Goal: Task Accomplishment & Management: Complete application form

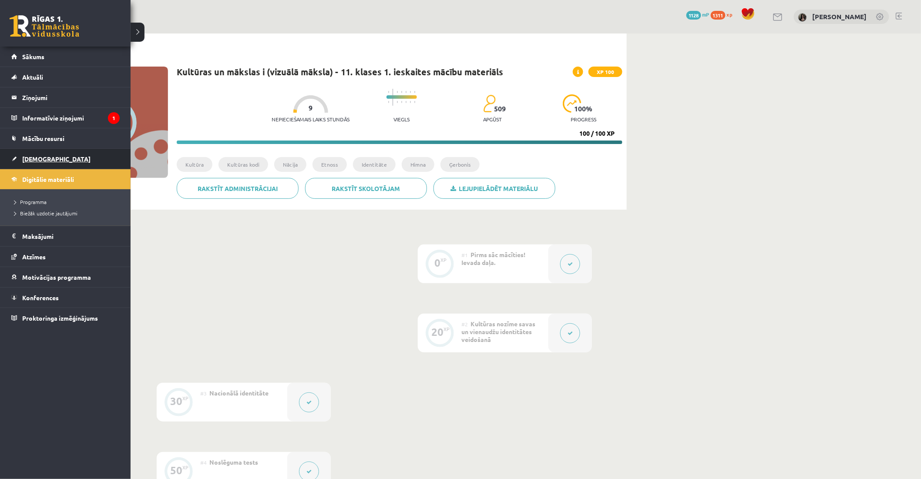
click at [37, 155] on span "[DEMOGRAPHIC_DATA]" at bounding box center [56, 159] width 68 height 8
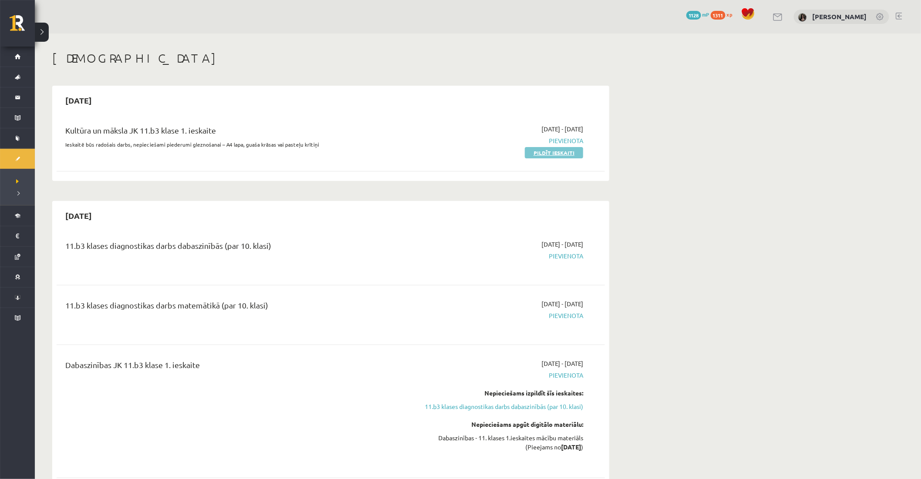
click at [418, 149] on link "Pildīt ieskaiti" at bounding box center [554, 152] width 58 height 11
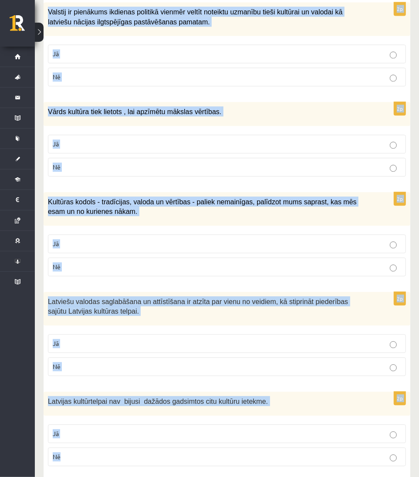
scroll to position [1144, 0]
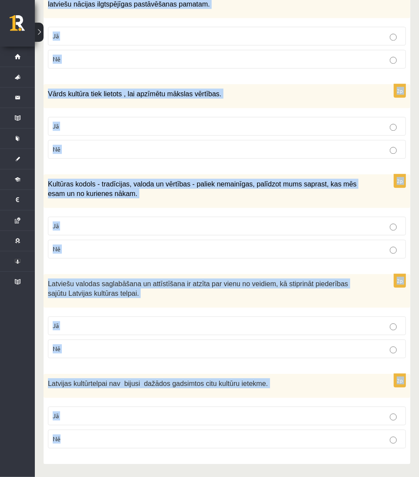
drag, startPoint x: 53, startPoint y: 200, endPoint x: 346, endPoint y: 480, distance: 405.0
copy form "Loremi dol sitametcons ad elitsed! 5d Eiusmodtem in utlaboreetdo, ma ali enima …"
click at [273, 440] on p "Nē" at bounding box center [227, 438] width 348 height 9
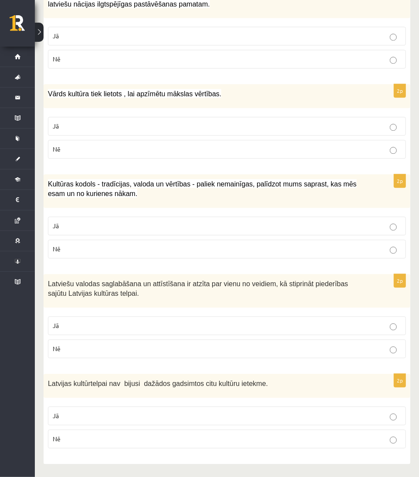
click at [239, 325] on p "Jā" at bounding box center [227, 325] width 348 height 9
click at [225, 225] on p "Jā" at bounding box center [227, 225] width 348 height 9
click at [229, 181] on span "Kultūras kodols - tradīcijas, valoda un vērtības - paliek nemainīgas, palīdzot …" at bounding box center [202, 188] width 309 height 17
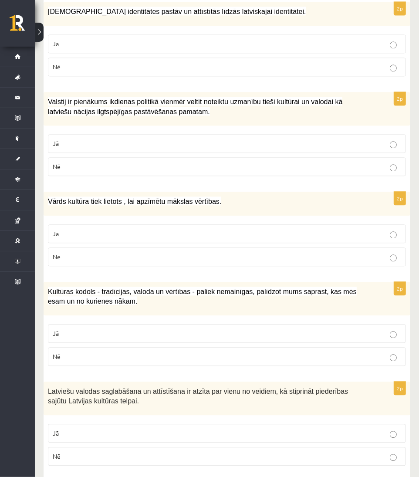
scroll to position [1029, 0]
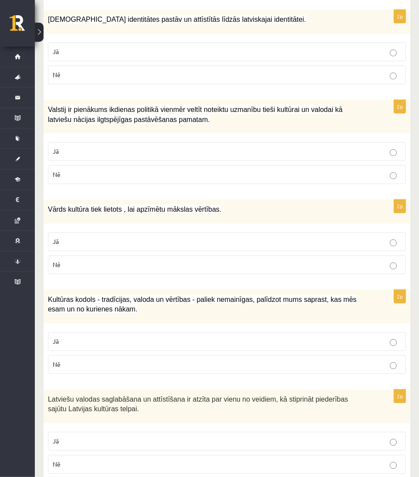
click at [249, 266] on p "Nē" at bounding box center [227, 264] width 348 height 9
click at [260, 144] on label "Jā" at bounding box center [227, 151] width 358 height 19
click at [260, 41] on fieldset "Jā Nē" at bounding box center [227, 62] width 358 height 49
click at [264, 61] on label "Jā" at bounding box center [227, 51] width 358 height 19
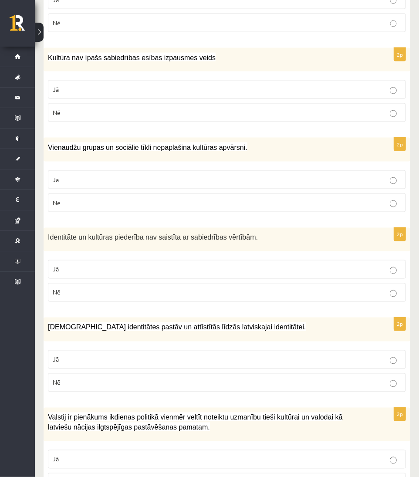
scroll to position [699, 0]
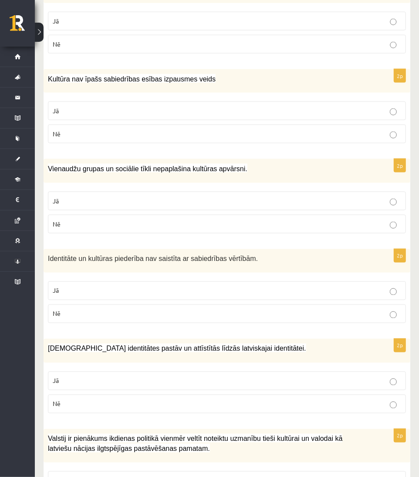
click at [234, 311] on p "Nē" at bounding box center [227, 313] width 348 height 9
click at [250, 229] on label "Nē" at bounding box center [227, 224] width 358 height 19
click at [271, 128] on label "Nē" at bounding box center [227, 134] width 358 height 19
click at [290, 71] on div "Kultūra nav īpašs sabiedrības esības izpausmes veids" at bounding box center [227, 81] width 367 height 24
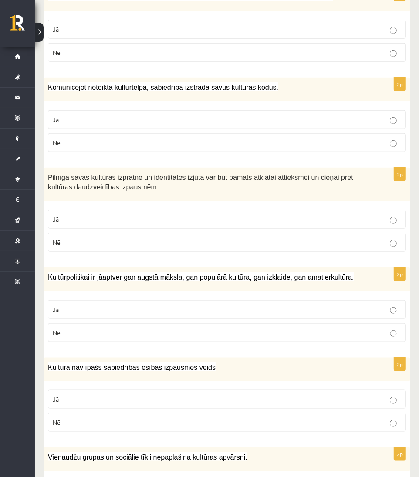
scroll to position [409, 0]
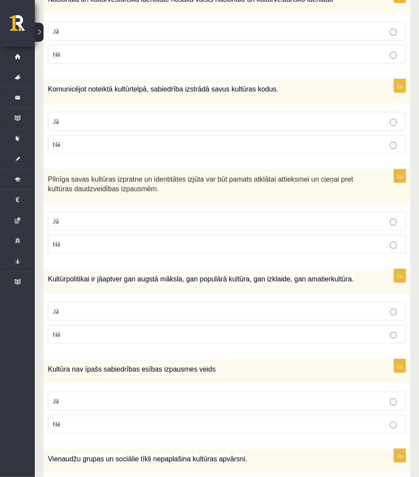
click at [254, 302] on label "Jā" at bounding box center [227, 311] width 358 height 19
click at [263, 224] on p "Jā" at bounding box center [227, 220] width 348 height 9
click at [292, 125] on label "Jā" at bounding box center [227, 121] width 358 height 19
click at [299, 102] on div "Komunicējot noteiktā kultūrtelpā, sabiedrība izstrādā savus kultūras kodus." at bounding box center [227, 91] width 367 height 24
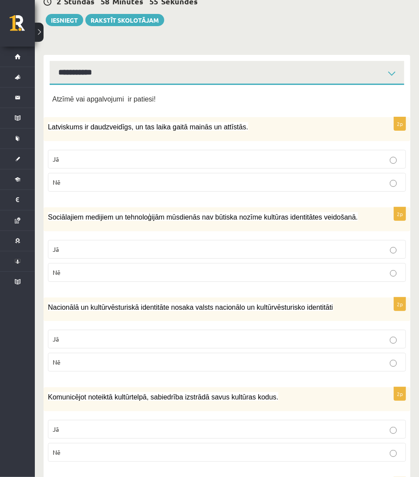
scroll to position [99, 0]
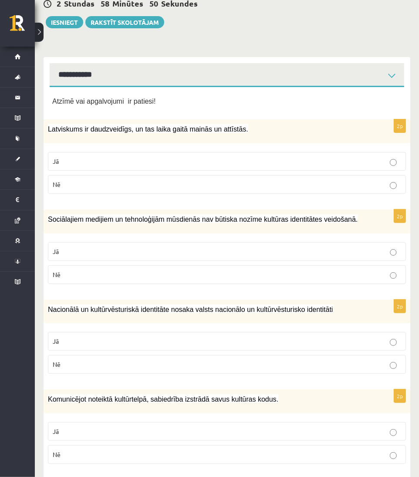
click at [312, 368] on p "Nē" at bounding box center [227, 364] width 348 height 9
click at [311, 269] on label "Nē" at bounding box center [227, 274] width 358 height 19
click at [321, 163] on p "Jā" at bounding box center [227, 161] width 348 height 9
drag, startPoint x: 321, startPoint y: 95, endPoint x: 321, endPoint y: 89, distance: 6.1
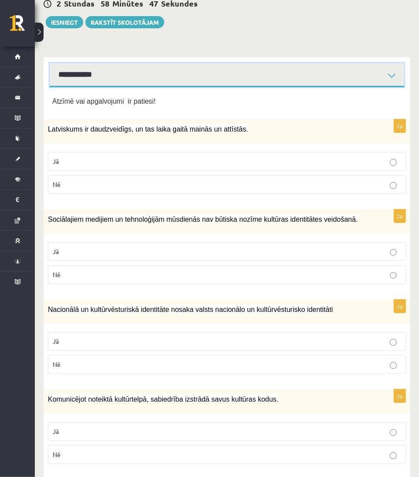
click at [321, 85] on select "**********" at bounding box center [227, 75] width 354 height 24
select select "**********"
click at [50, 63] on select "**********" at bounding box center [227, 75] width 354 height 24
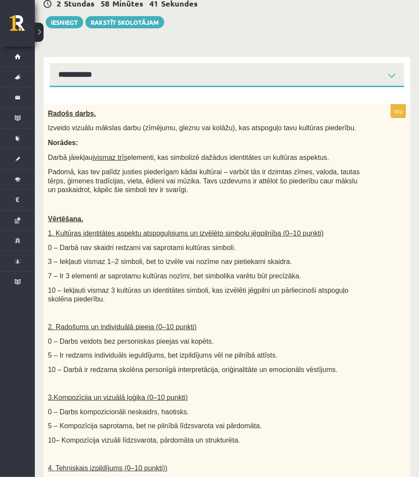
click at [303, 115] on p "Radošs darbs." at bounding box center [205, 113] width 314 height 9
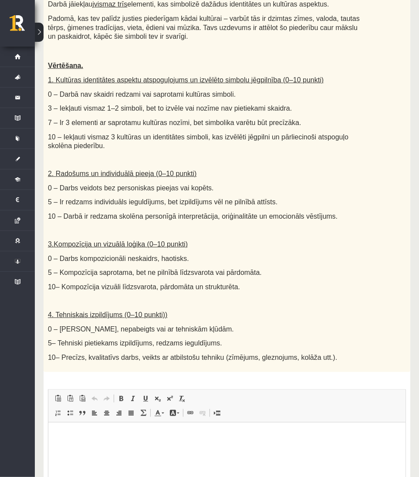
scroll to position [368, 0]
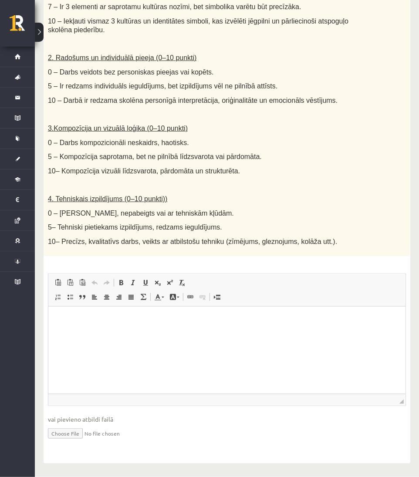
click at [74, 434] on input "file" at bounding box center [227, 433] width 358 height 18
click at [74, 436] on input "file" at bounding box center [227, 433] width 358 height 18
type input "**********"
click at [318, 207] on div "Radošs darbs. Izveido vizuālu mākslas darbu (zīmējumu, gleznu vai kolāžu), kas …" at bounding box center [227, 45] width 367 height 421
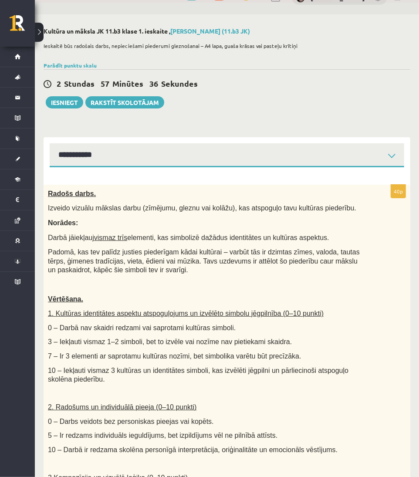
scroll to position [0, 0]
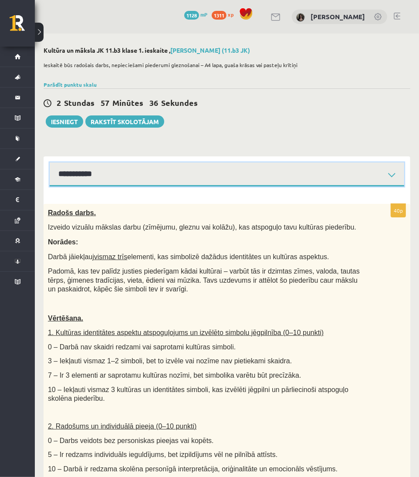
click at [327, 167] on select "**********" at bounding box center [227, 174] width 354 height 24
select select "**********"
click at [50, 162] on select "**********" at bounding box center [227, 174] width 354 height 24
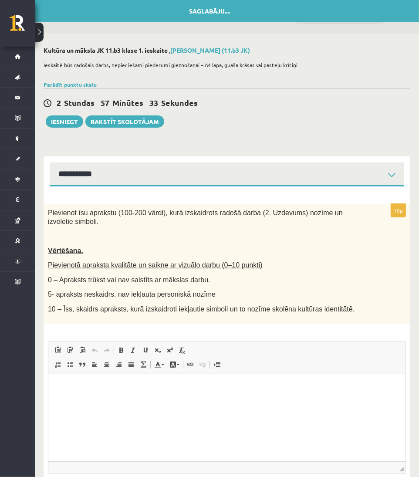
click at [102, 232] on p at bounding box center [205, 236] width 314 height 9
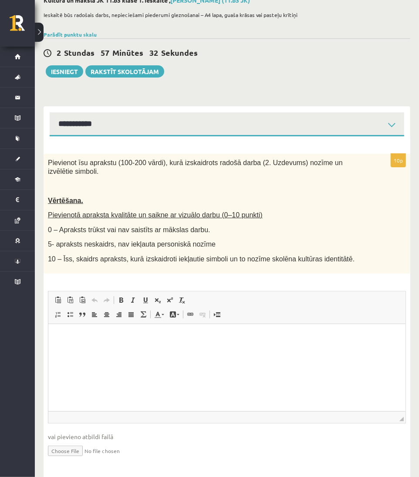
scroll to position [58, 0]
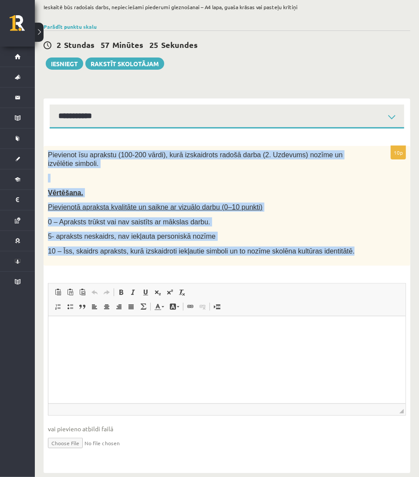
drag, startPoint x: 47, startPoint y: 156, endPoint x: 330, endPoint y: 236, distance: 294.2
click at [330, 236] on div "Pievienot īsu aprakstu (100-200 vārdi), kurā izskaidrots radošā darba (2. Uzdev…" at bounding box center [227, 206] width 367 height 120
copy div "Pievienot īsu aprakstu (100-200 vārdi), kurā izskaidrots radošā darba (2. Uzdev…"
click at [367, 256] on div "Pievienot īsu aprakstu (100-200 vārdi), kurā izskaidrots radošā darba (2. Uzdev…" at bounding box center [227, 206] width 367 height 120
drag, startPoint x: 343, startPoint y: 262, endPoint x: 45, endPoint y: 148, distance: 319.4
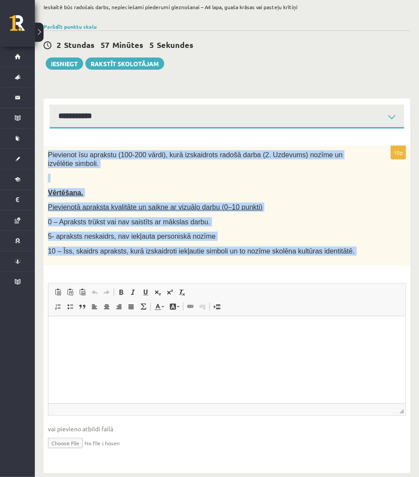
click at [45, 148] on div "10p Pievienot īsu aprakstu (100-200 vārdi), kurā izskaidrots radošā darba (2. U…" at bounding box center [227, 305] width 367 height 318
copy div "Pievienot īsu aprakstu (100-200 vārdi), kurā izskaidrots radošā darba (2. Uzdev…"
click at [307, 257] on div "10p Pievienot īsu aprakstu (100-200 vārdi), kurā izskaidrots radošā darba (2. U…" at bounding box center [227, 305] width 367 height 318
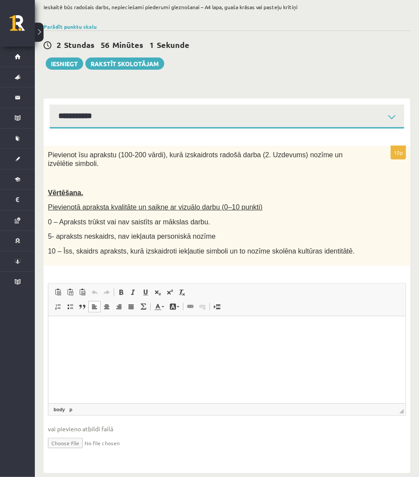
click at [244, 319] on html at bounding box center [226, 329] width 357 height 27
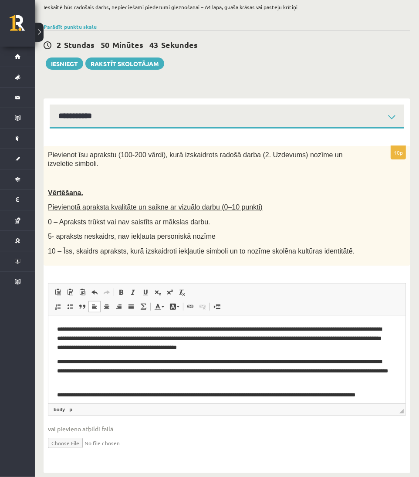
scroll to position [3, 0]
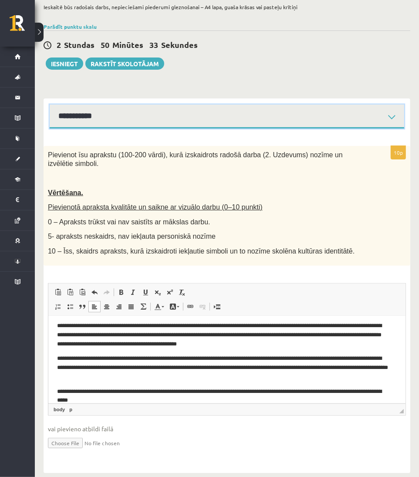
click at [233, 109] on select "**********" at bounding box center [227, 117] width 354 height 24
click at [50, 105] on select "**********" at bounding box center [227, 117] width 354 height 24
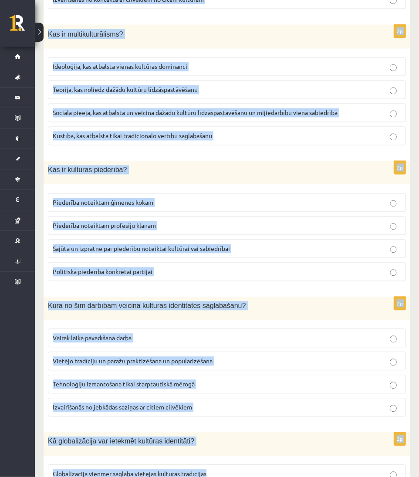
scroll to position [1111, 0]
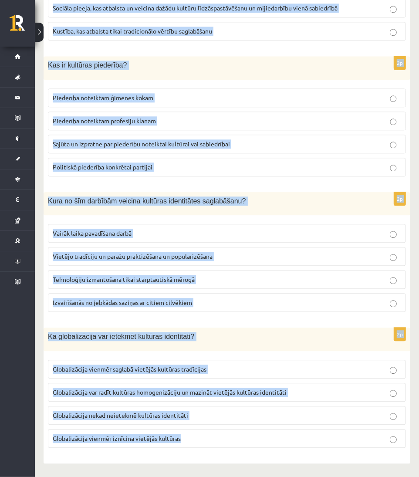
drag, startPoint x: 47, startPoint y: 152, endPoint x: 321, endPoint y: 480, distance: 427.6
copy form "Kādu lomu spēlē izglītība kultūras identitātes veidošanā? Izglītība nav saistīt…"
click at [259, 415] on p "Globalizācija nekad neietekmē kultūras identitāti" at bounding box center [227, 415] width 348 height 9
click at [305, 394] on p "Globalizācija var radīt kultūras homogenizāciju un mazināt vietējās kultūras id…" at bounding box center [227, 392] width 348 height 9
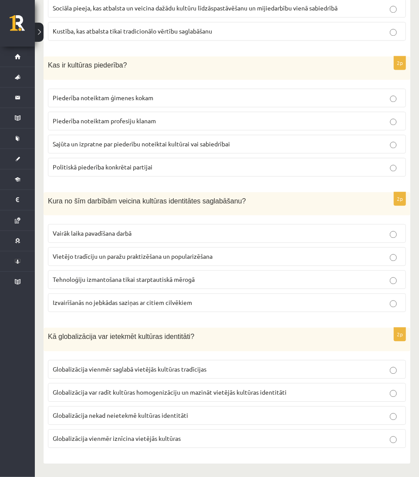
click at [237, 260] on p "Vietējo tradīciju un paražu praktizēšana un popularizēšana" at bounding box center [227, 256] width 348 height 9
click at [220, 145] on span "Sajūta un izpratne par piederību noteiktai kultūrai vai sabiedrībai" at bounding box center [141, 144] width 177 height 8
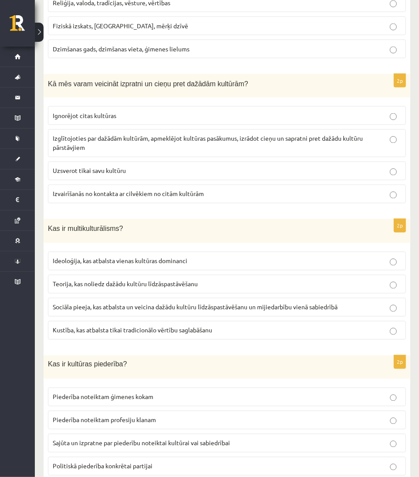
scroll to position [807, 0]
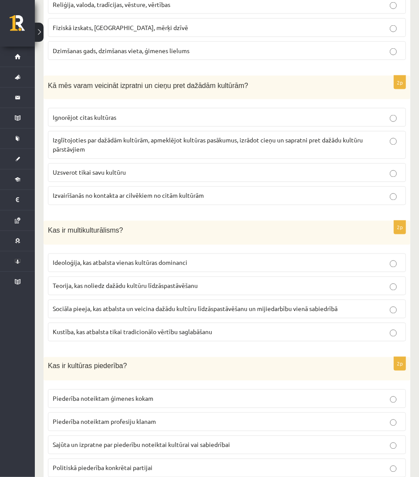
click at [297, 313] on span "Sociāla pieeja, kas atbalsta un veicina dažādu kultūru līdzāspastāvēšanu un mij…" at bounding box center [195, 309] width 285 height 8
click at [280, 137] on label "Izglītojoties par dažādām kultūrām, apmeklējot kultūras pasākumus, izrādot cieņ…" at bounding box center [227, 145] width 358 height 28
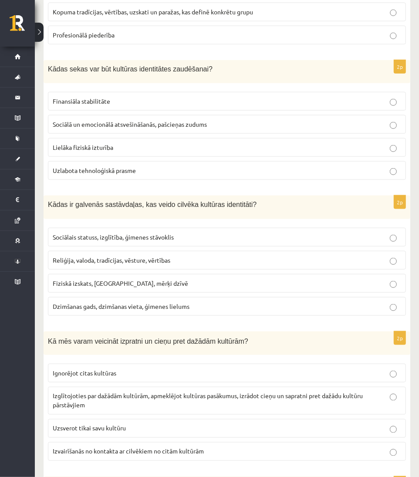
scroll to position [550, 0]
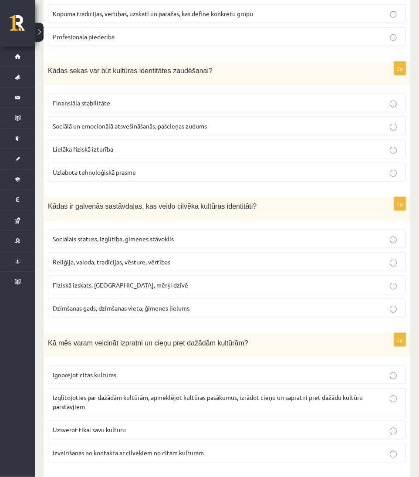
click at [351, 262] on p "Reliģija, valoda, tradīcijas, vēsture, vērtības" at bounding box center [227, 261] width 348 height 9
click at [318, 125] on p "Sociālā un emocionālā atsvešināšanās, pašcieņas zudums" at bounding box center [227, 125] width 348 height 9
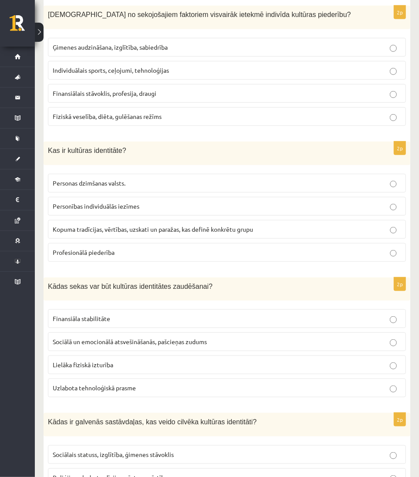
scroll to position [324, 0]
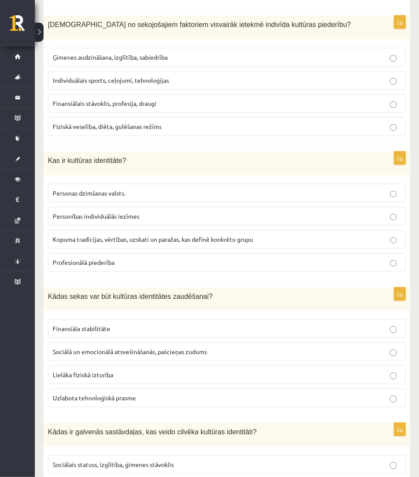
click at [394, 236] on p "Kopuma tradīcijas, vērtības, uzskati un paražas, kas definē konkrētu grupu" at bounding box center [227, 239] width 348 height 9
click at [333, 59] on p "Ģimenes audzināšana, izglītība, sabiedrība" at bounding box center [227, 57] width 348 height 9
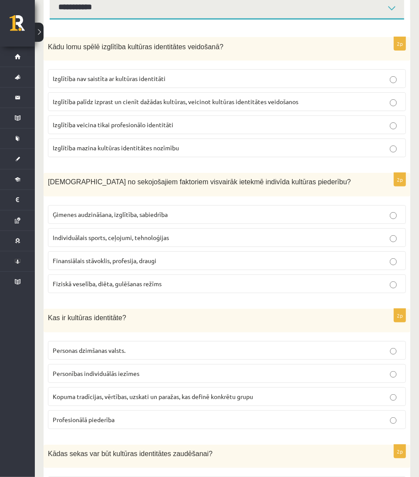
scroll to position [140, 0]
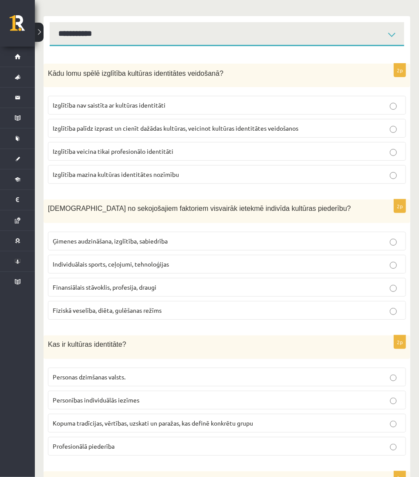
click at [300, 126] on p "Izglītība palīdz izprast un cienīt dažādas kultūras, veicinot kultūras identitā…" at bounding box center [227, 128] width 348 height 9
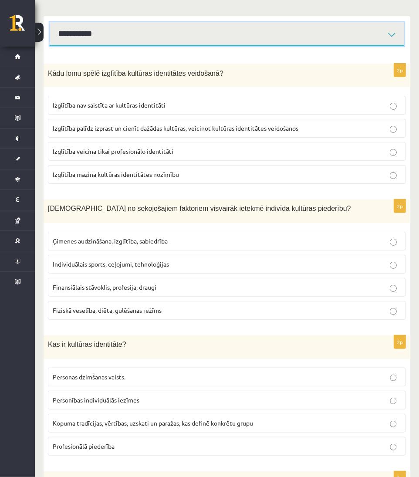
click at [306, 37] on select "**********" at bounding box center [227, 34] width 354 height 24
select select "**********"
click at [50, 22] on select "**********" at bounding box center [227, 34] width 354 height 24
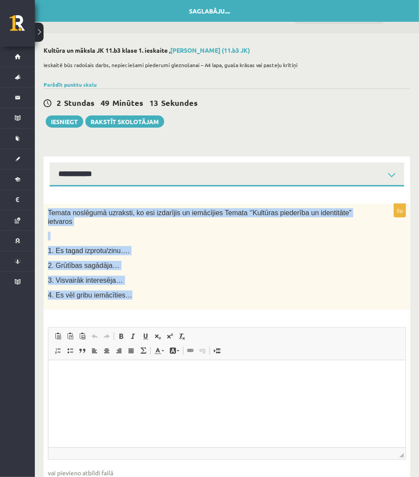
drag, startPoint x: 45, startPoint y: 210, endPoint x: 181, endPoint y: 290, distance: 157.7
click at [181, 290] on div "Temata noslēgumā uzraksti, ko esi izdarījis un iemācījies Temata ‘’Kultūras pie…" at bounding box center [227, 257] width 367 height 106
copy div "Temata noslēgumā uzraksti, ko esi izdarījis un iemācījies Temata ‘’Kultūras pie…"
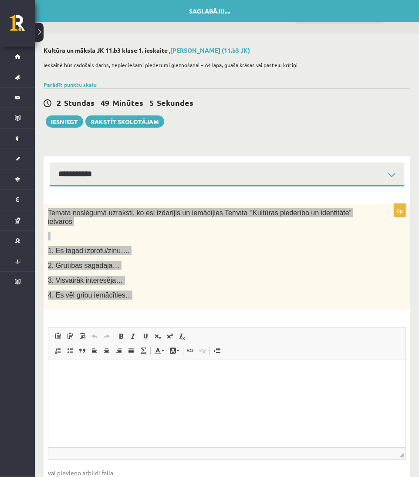
click at [312, 386] on html at bounding box center [226, 373] width 357 height 27
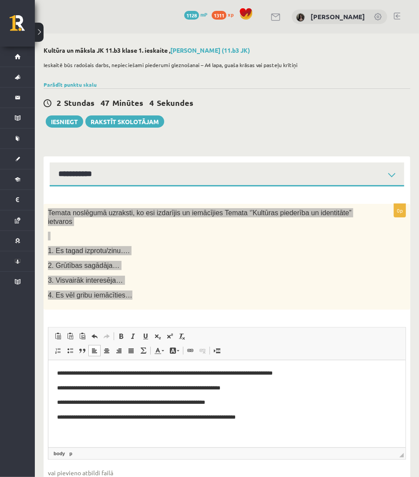
click at [51, 405] on html "**********" at bounding box center [226, 395] width 357 height 71
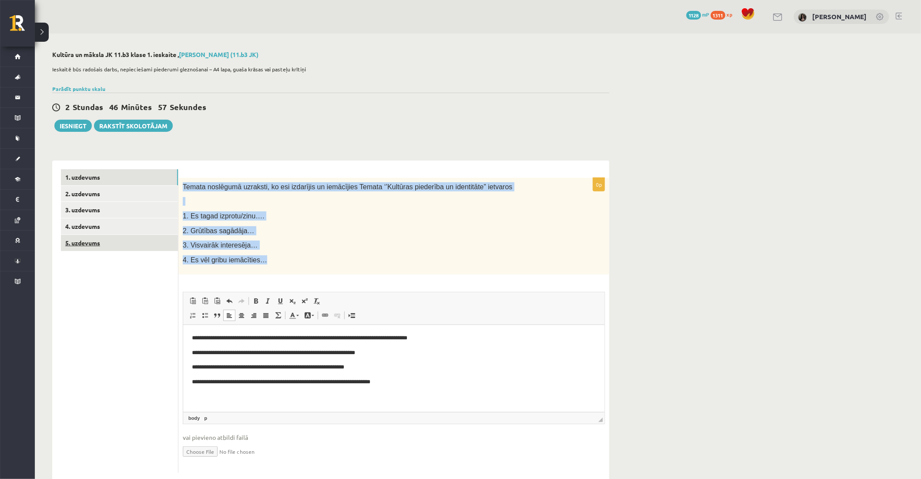
click at [162, 243] on link "5. uzdevums" at bounding box center [119, 243] width 117 height 16
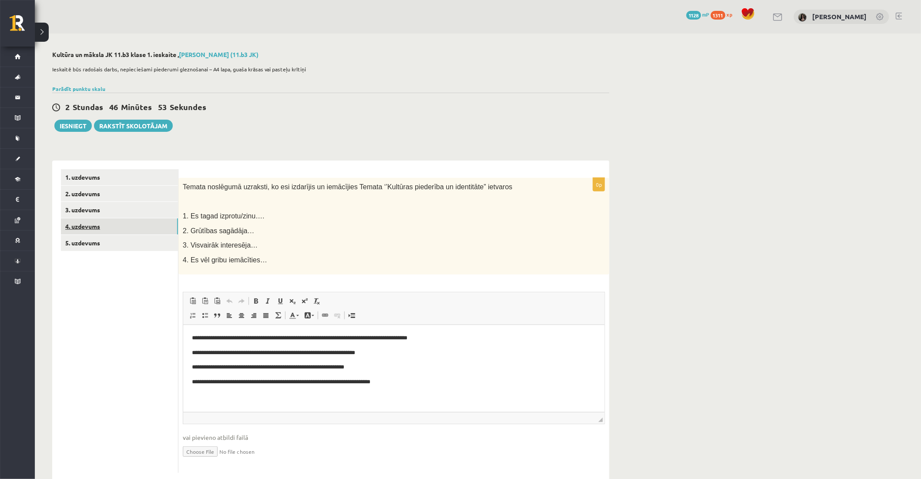
click at [156, 233] on link "4. uzdevums" at bounding box center [119, 227] width 117 height 16
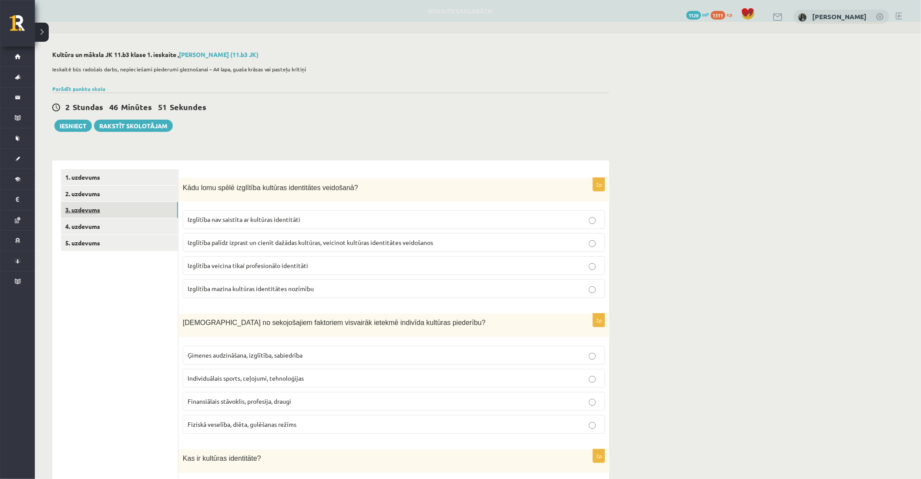
click at [134, 215] on link "3. uzdevums" at bounding box center [119, 210] width 117 height 16
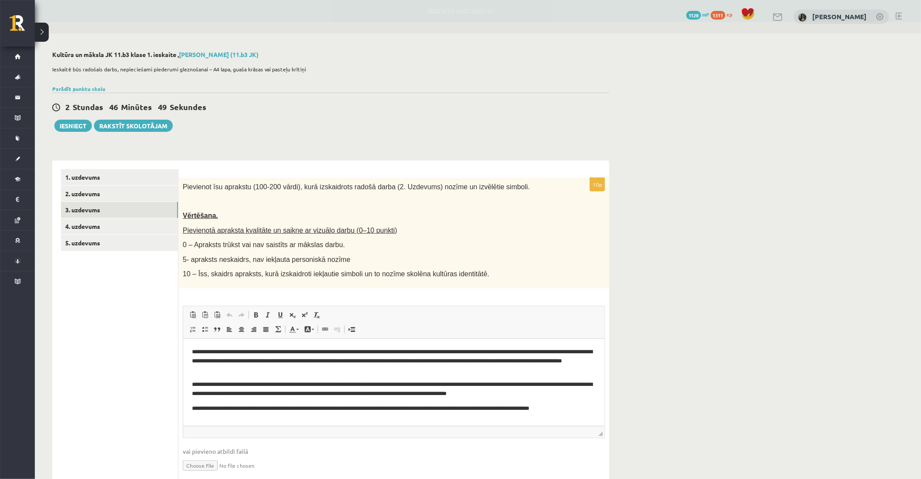
click at [219, 208] on div "Pievienot īsu aprakstu (100-200 vārdi), kurā izskaidrots radošā darba (2. Uzdev…" at bounding box center [394, 233] width 431 height 111
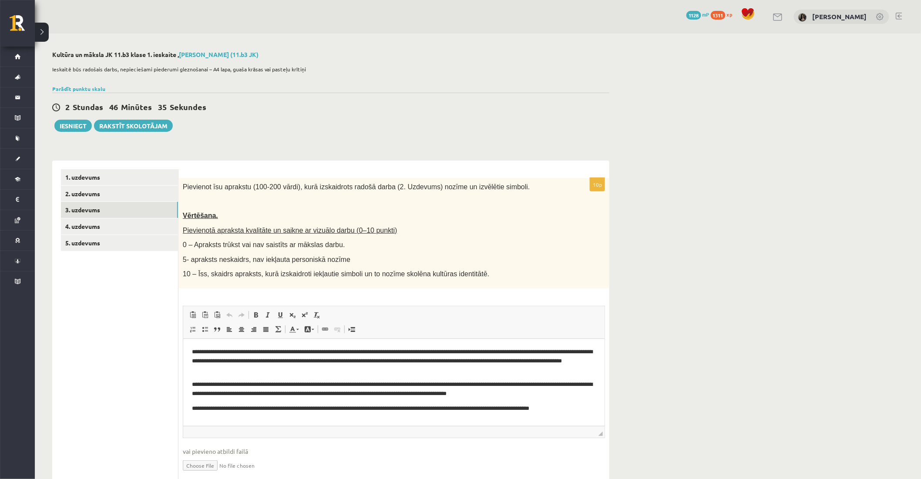
click at [417, 361] on p "**********" at bounding box center [394, 361] width 404 height 27
click at [381, 384] on p "**********" at bounding box center [394, 389] width 404 height 18
click at [412, 409] on p "**********" at bounding box center [394, 408] width 404 height 9
click at [129, 199] on link "2. uzdevums" at bounding box center [119, 194] width 117 height 16
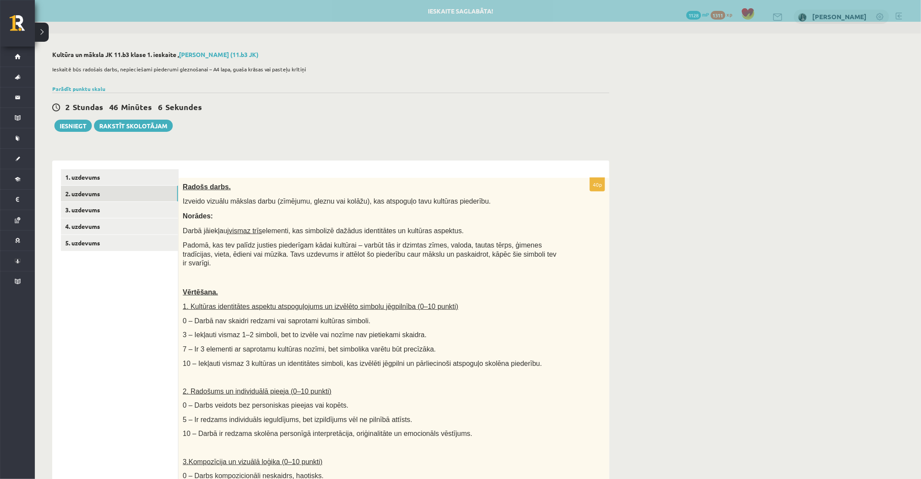
click at [277, 273] on p at bounding box center [372, 277] width 379 height 9
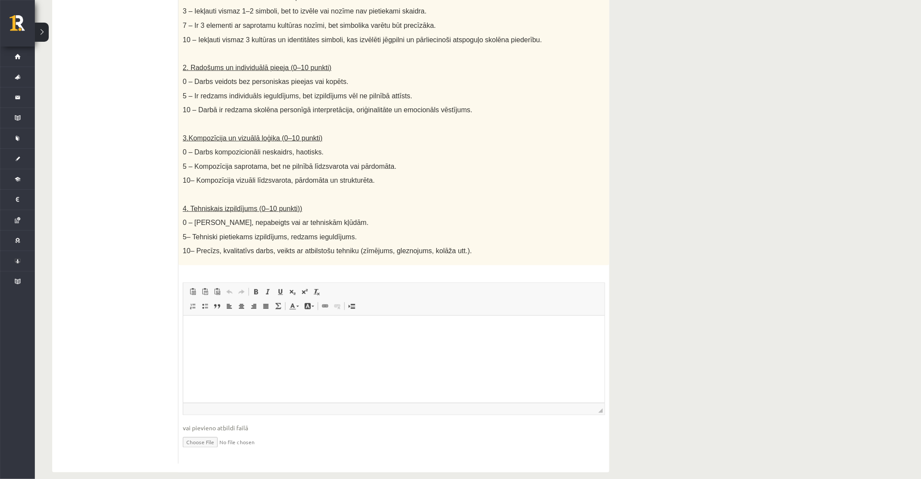
scroll to position [327, 0]
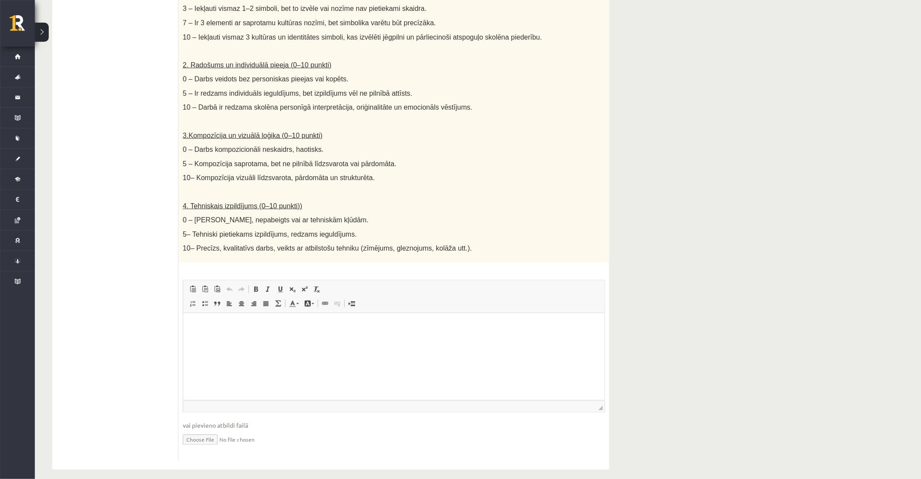
click at [203, 432] on input "file" at bounding box center [394, 440] width 422 height 18
type input "**********"
click at [432, 202] on div "Radošs darbs. Izveido vizuālu mākslas darbu (zīmējumu, gleznu vai kolāžu), kas …" at bounding box center [394, 58] width 431 height 412
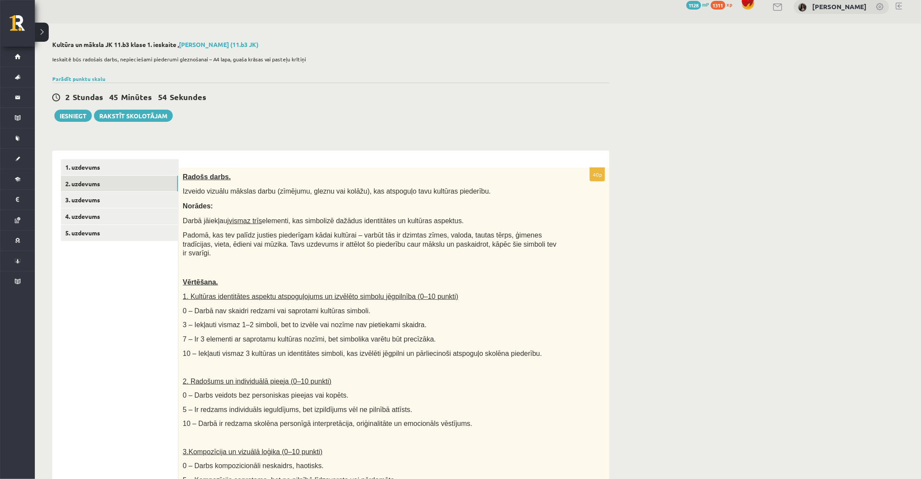
scroll to position [0, 0]
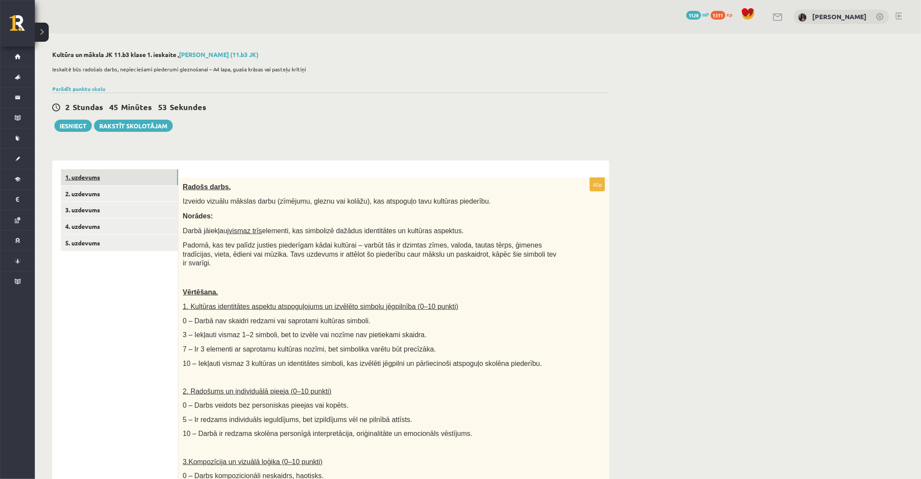
click at [162, 183] on link "1. uzdevums" at bounding box center [119, 177] width 117 height 16
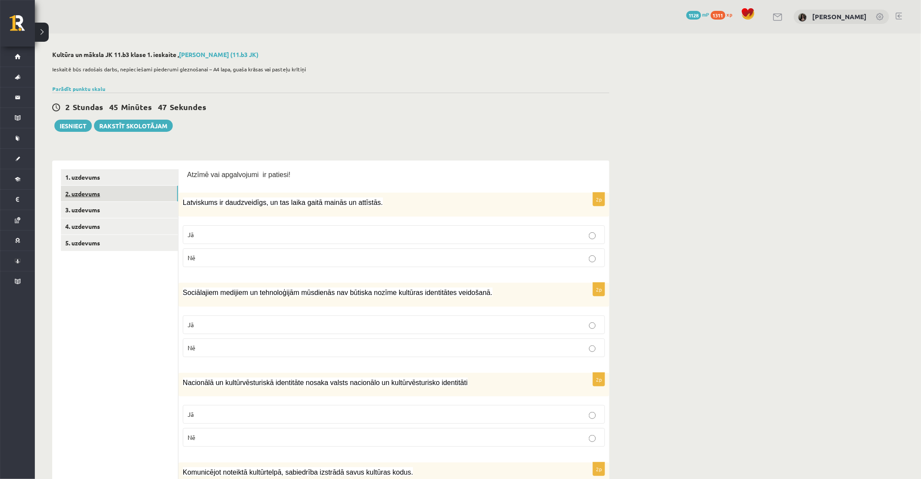
click at [166, 190] on link "2. uzdevums" at bounding box center [119, 194] width 117 height 16
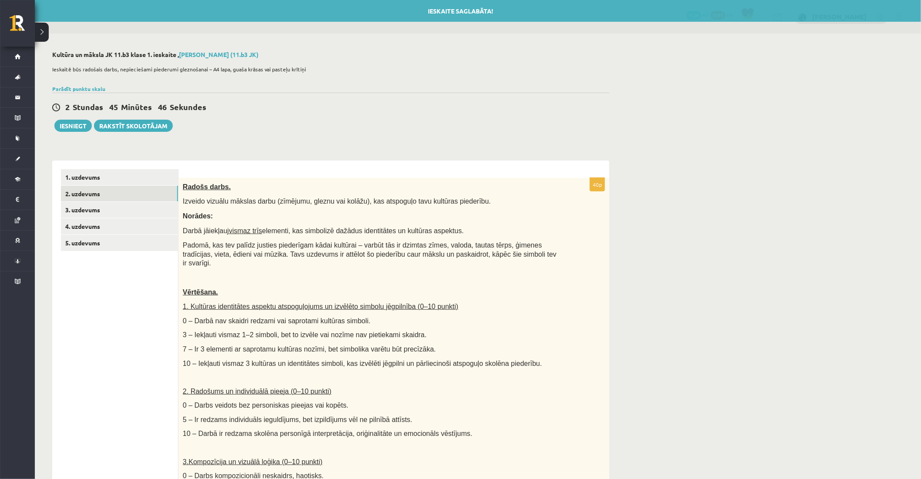
click at [309, 93] on div "2 Stundas 45 Minūtes 46 Sekundes Ieskaite saglabāta! Iesniegt Rakstīt skolotājam" at bounding box center [330, 112] width 557 height 39
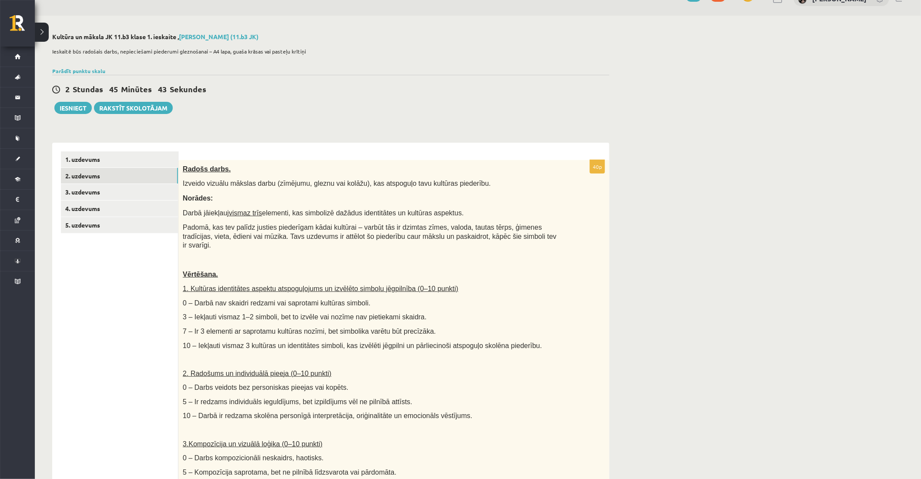
scroll to position [7, 0]
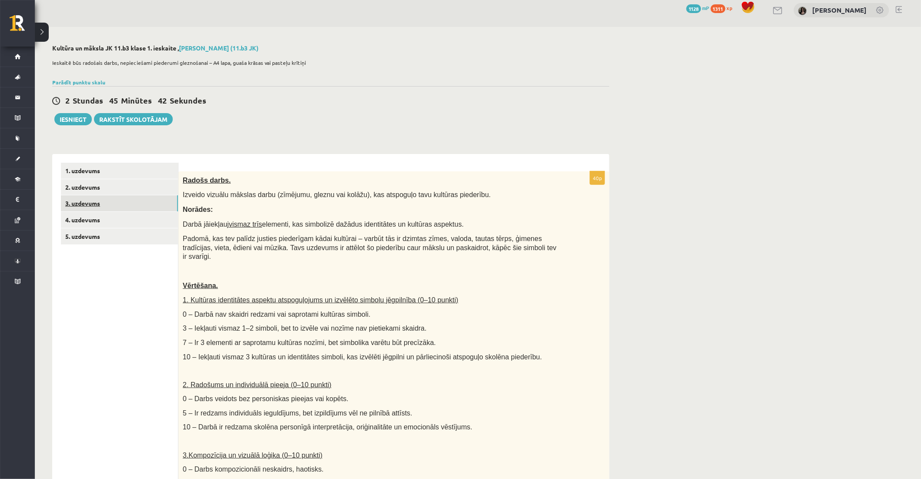
click at [158, 206] on link "3. uzdevums" at bounding box center [119, 204] width 117 height 16
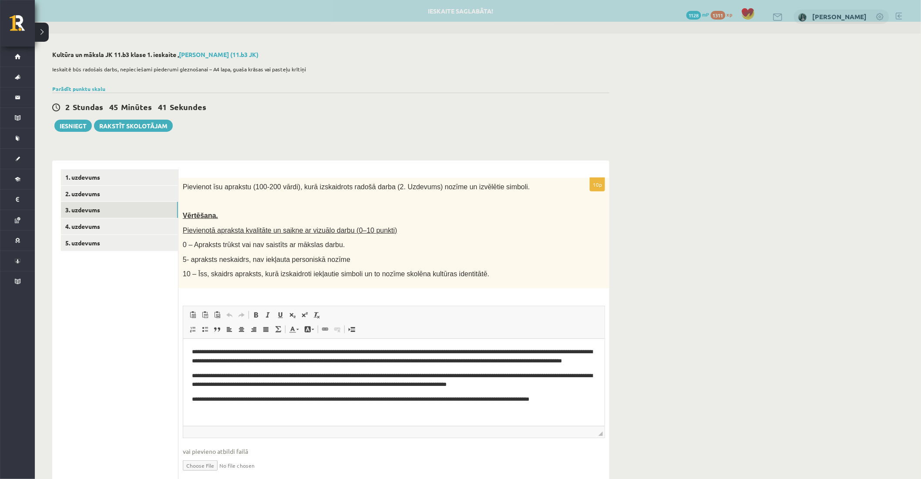
scroll to position [0, 0]
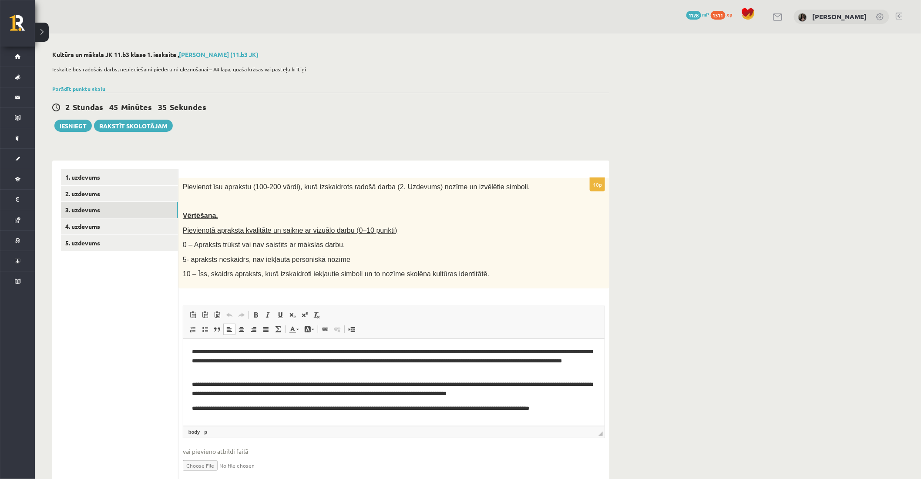
click at [435, 397] on p "**********" at bounding box center [394, 389] width 404 height 18
click at [264, 386] on p "**********" at bounding box center [394, 389] width 404 height 18
click at [163, 216] on link "3. uzdevums" at bounding box center [119, 210] width 117 height 16
click at [164, 233] on link "4. uzdevums" at bounding box center [119, 227] width 117 height 16
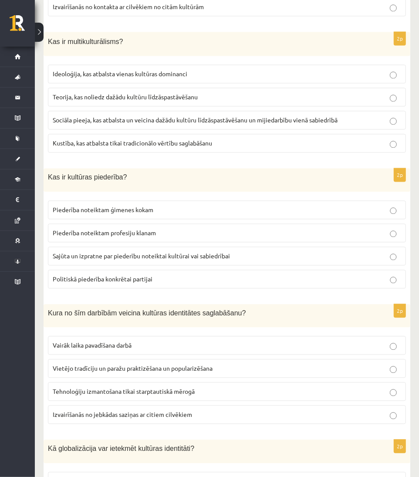
scroll to position [1111, 0]
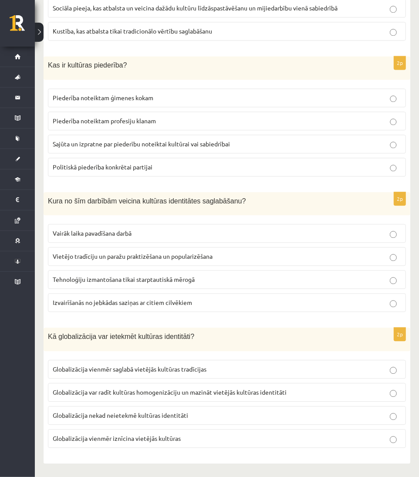
click at [272, 386] on label "Globalizācija var radīt kultūras homogenizāciju un mazināt vietējās kultūras id…" at bounding box center [227, 392] width 358 height 19
click at [253, 259] on p "Vietējo tradīciju un paražu praktizēšana un popularizēšana" at bounding box center [227, 256] width 348 height 9
click at [246, 135] on label "Sajūta un izpratne par piederību noteiktai kultūrai vai sabiedrībai" at bounding box center [227, 144] width 358 height 19
click at [266, 56] on div "Kas ir kultūras piederība?" at bounding box center [227, 68] width 367 height 24
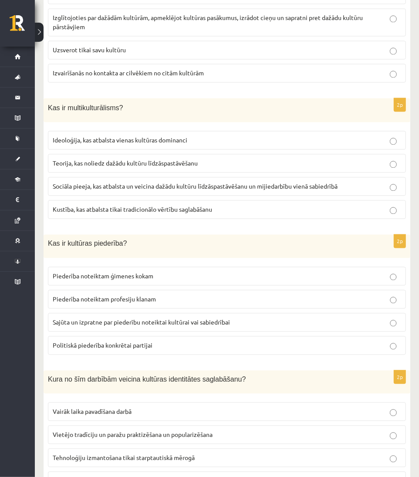
scroll to position [918, 0]
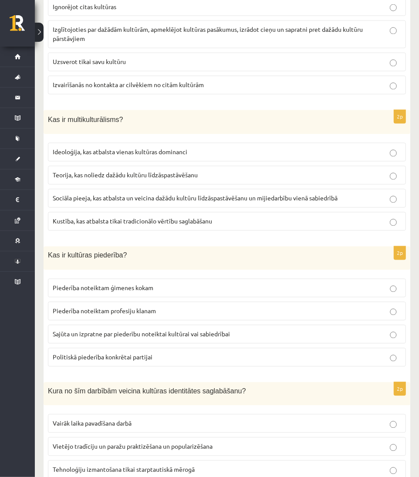
click at [277, 195] on p "Sociāla pieeja, kas atbalsta un veicina dažādu kultūru līdzāspastāvēšanu un mij…" at bounding box center [227, 198] width 348 height 9
click at [290, 22] on fieldset "Ignorējot citas kultūras Izglītojoties par dažādām kultūrām, apmeklējot kultūra…" at bounding box center [227, 45] width 358 height 104
click at [292, 27] on p "Izglītojoties par dažādām kultūrām, apmeklējot kultūras pasākumus, izrādot cieņ…" at bounding box center [227, 34] width 348 height 18
click at [319, 115] on div "Kas ir multikulturālisms?" at bounding box center [227, 122] width 367 height 24
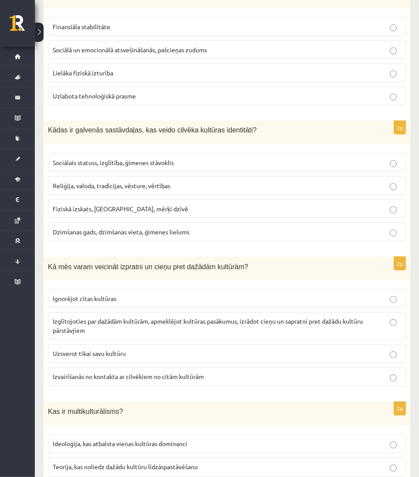
scroll to position [608, 0]
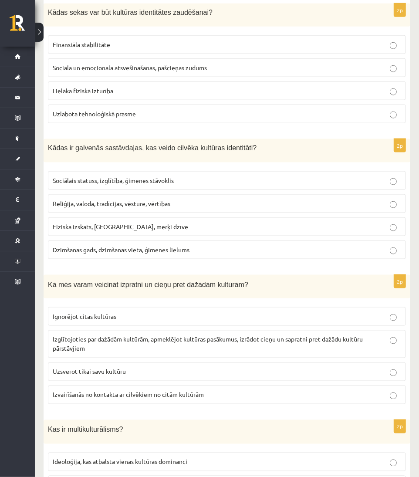
click at [300, 204] on p "Reliģija, valoda, tradīcijas, vēsture, vērtības" at bounding box center [227, 203] width 348 height 9
click at [282, 70] on p "Sociālā un emocionālā atsvešināšanās, pašcieņas zudums" at bounding box center [227, 67] width 348 height 9
click at [306, 29] on div "2p Kādas sekas var būt kultūras identitātes zaudēšanai? Finansiāla stabilitāte …" at bounding box center [227, 66] width 367 height 127
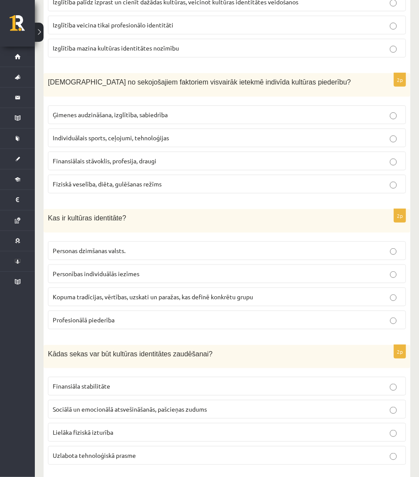
scroll to position [240, 0]
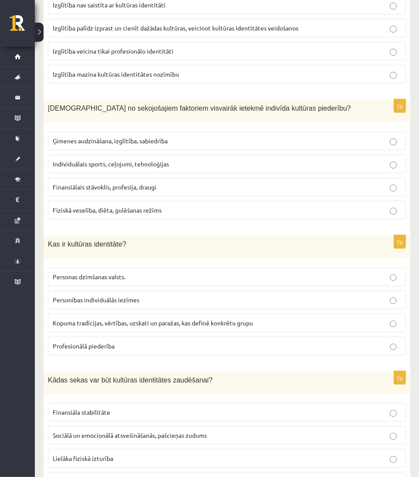
click at [267, 323] on p "Kopuma tradīcijas, vērtības, uzskati un paražas, kas definē konkrētu grupu" at bounding box center [227, 322] width 348 height 9
click at [211, 143] on p "Ģimenes audzināšana, izglītība, sabiedrība" at bounding box center [227, 140] width 348 height 9
click at [263, 108] on span "Kuri no sekojošajiem faktoriem visvairāk ietekmē indivīda kultūras piederību?" at bounding box center [199, 108] width 303 height 7
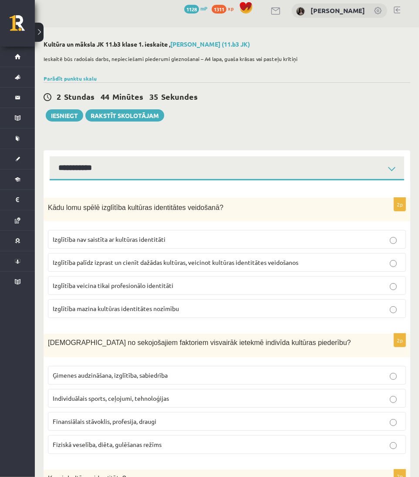
scroll to position [0, 0]
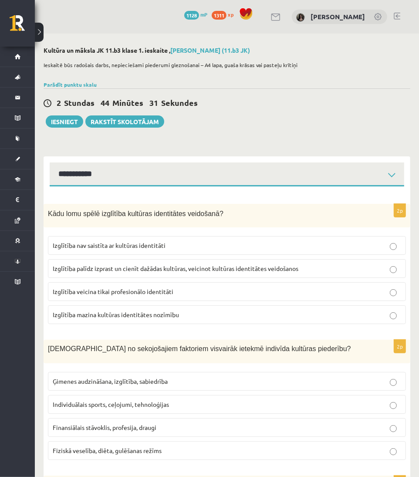
click at [293, 265] on span "Izglītība palīdz izprast un cienīt dažādas kultūras, veicinot kultūras identitā…" at bounding box center [176, 268] width 246 height 8
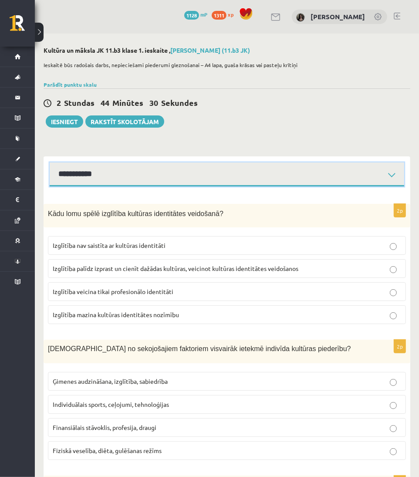
click at [280, 167] on select "**********" at bounding box center [227, 174] width 354 height 24
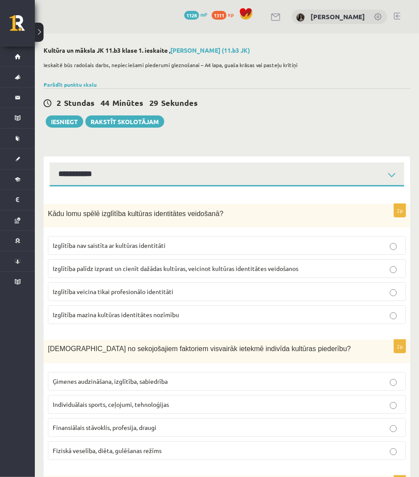
click at [260, 251] on label "Izglītība nav saistīta ar kultūras identitāti" at bounding box center [227, 245] width 358 height 19
click at [261, 265] on span "Izglītība palīdz izprast un cienīt dažādas kultūras, veicinot kultūras identitā…" at bounding box center [176, 268] width 246 height 8
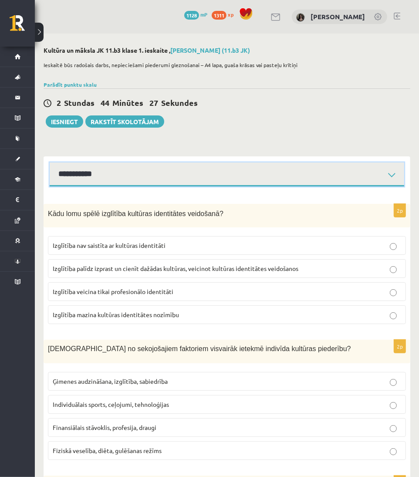
click at [301, 181] on select "**********" at bounding box center [227, 174] width 354 height 24
click at [50, 162] on select "**********" at bounding box center [227, 174] width 354 height 24
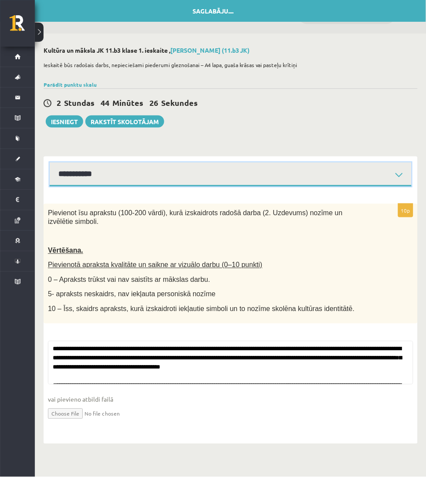
click at [319, 163] on select "**********" at bounding box center [231, 174] width 362 height 24
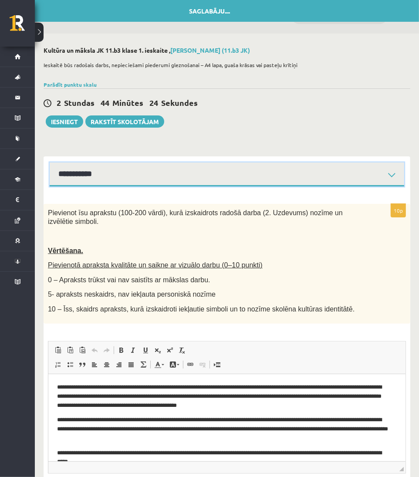
select select "**********"
click at [50, 162] on select "**********" at bounding box center [227, 174] width 354 height 24
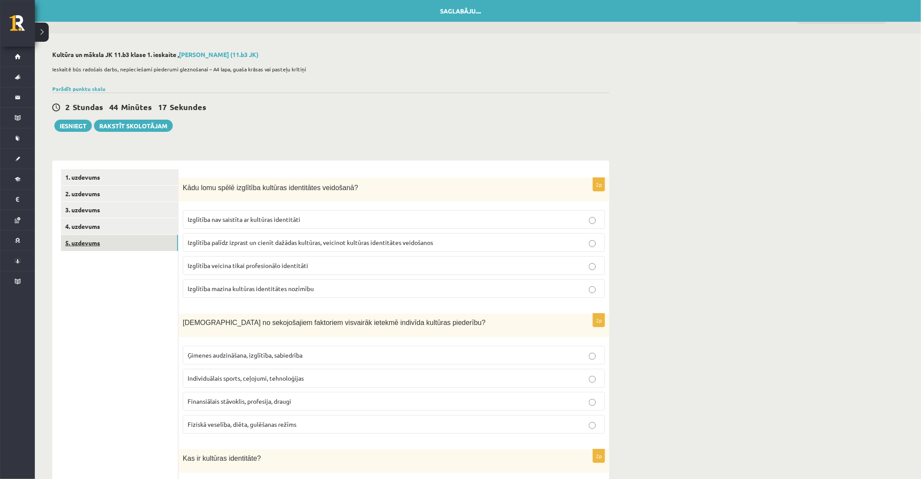
click at [156, 238] on link "5. uzdevums" at bounding box center [119, 243] width 117 height 16
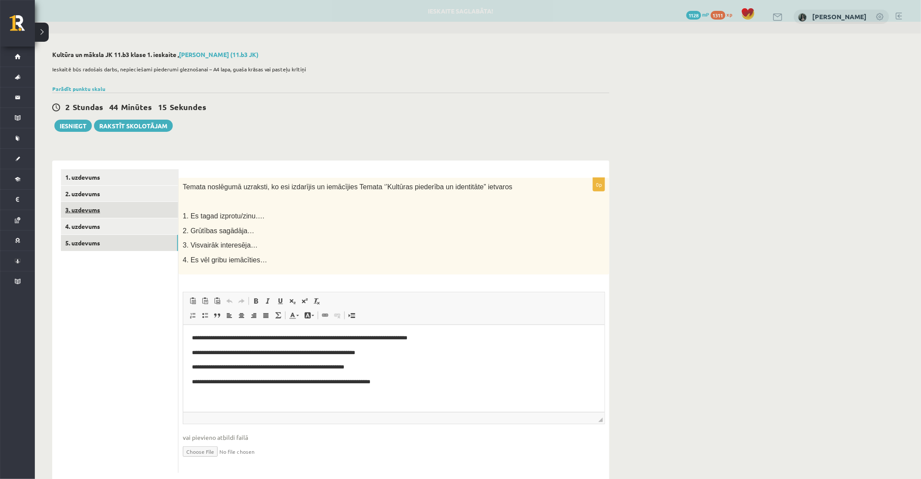
click at [150, 212] on link "3. uzdevums" at bounding box center [119, 210] width 117 height 16
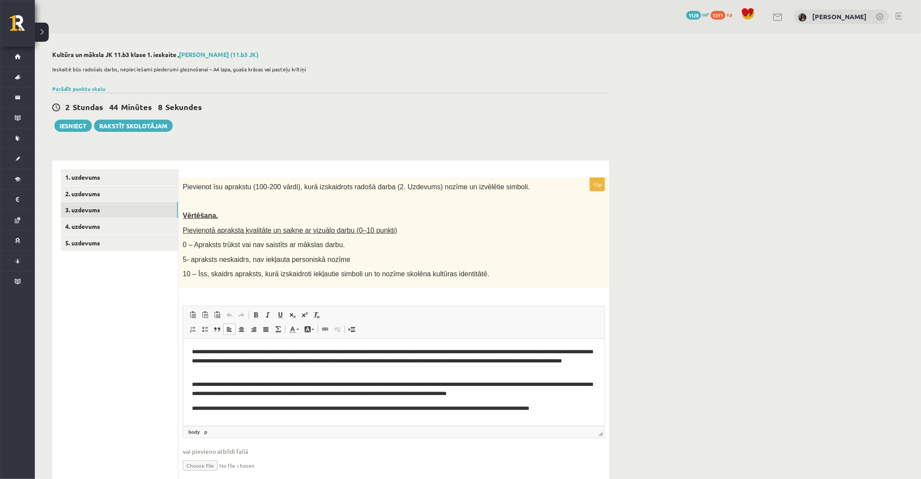
click at [445, 408] on p "**********" at bounding box center [394, 408] width 404 height 9
click at [127, 201] on link "2. uzdevums" at bounding box center [119, 194] width 117 height 16
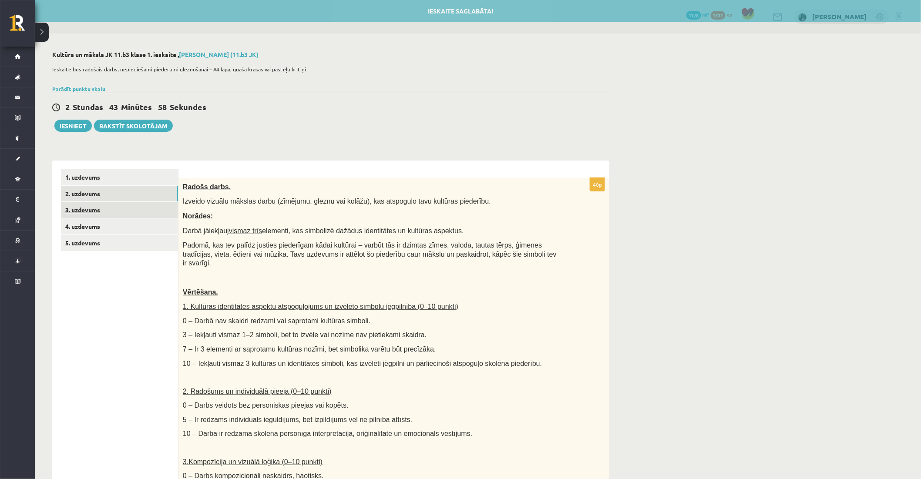
click at [128, 208] on link "3. uzdevums" at bounding box center [119, 210] width 117 height 16
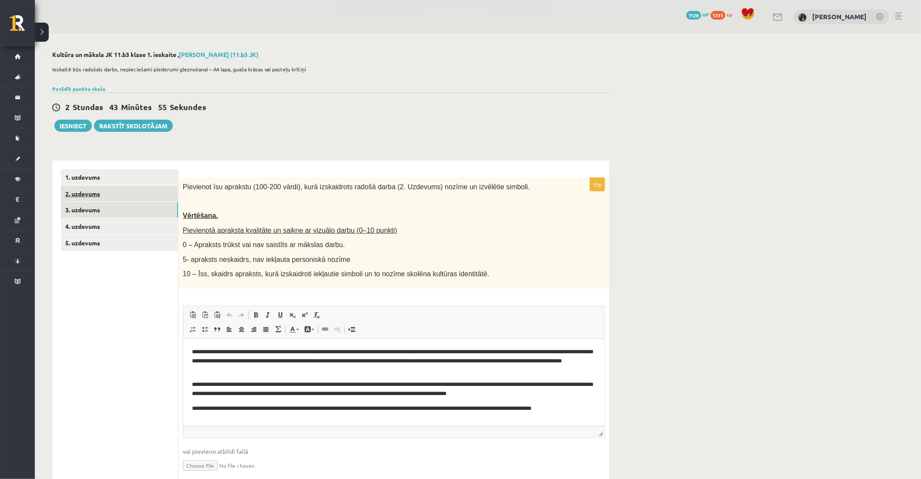
click at [163, 200] on link "2. uzdevums" at bounding box center [119, 194] width 117 height 16
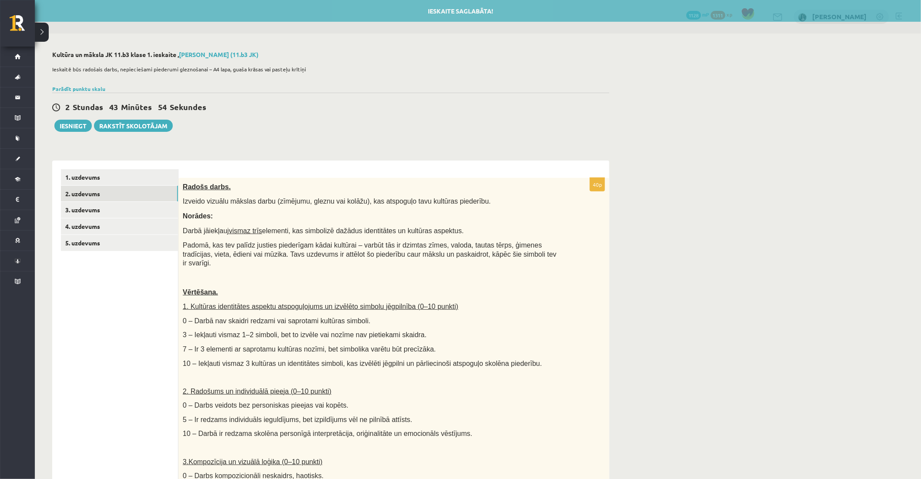
click at [308, 186] on p "Radošs darbs." at bounding box center [372, 186] width 379 height 9
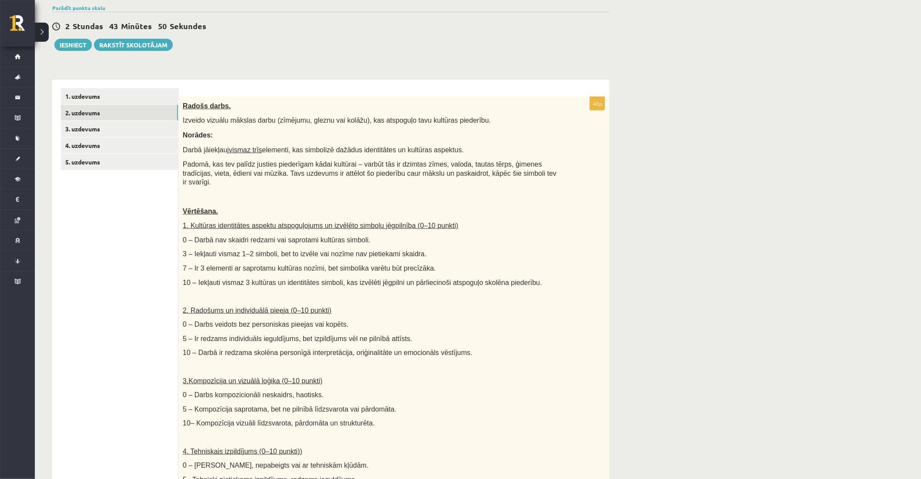
scroll to position [45, 0]
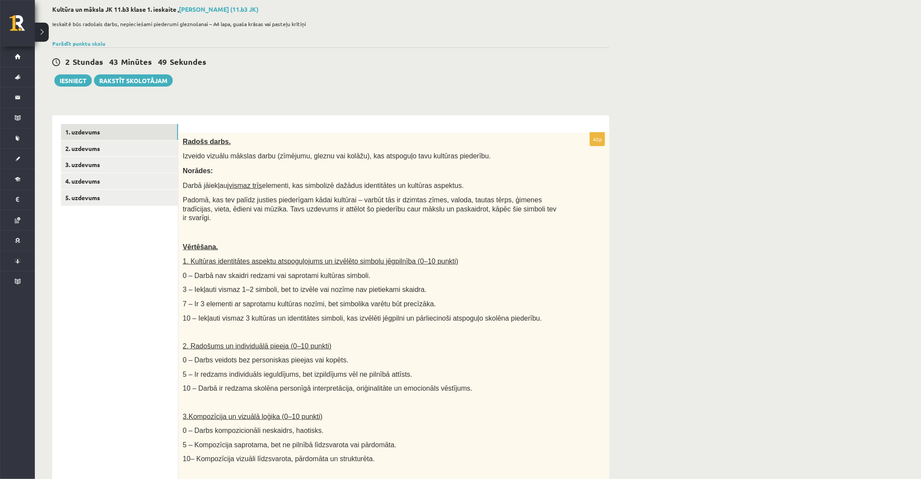
drag, startPoint x: 172, startPoint y: 136, endPoint x: 206, endPoint y: 126, distance: 35.4
click at [172, 136] on link "1. uzdevums" at bounding box center [119, 132] width 117 height 16
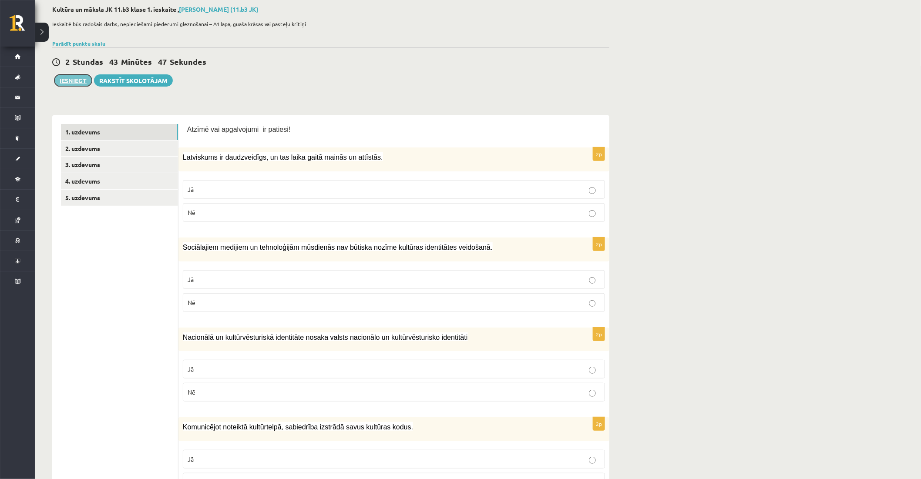
click at [80, 84] on button "Iesniegt" at bounding box center [72, 80] width 37 height 12
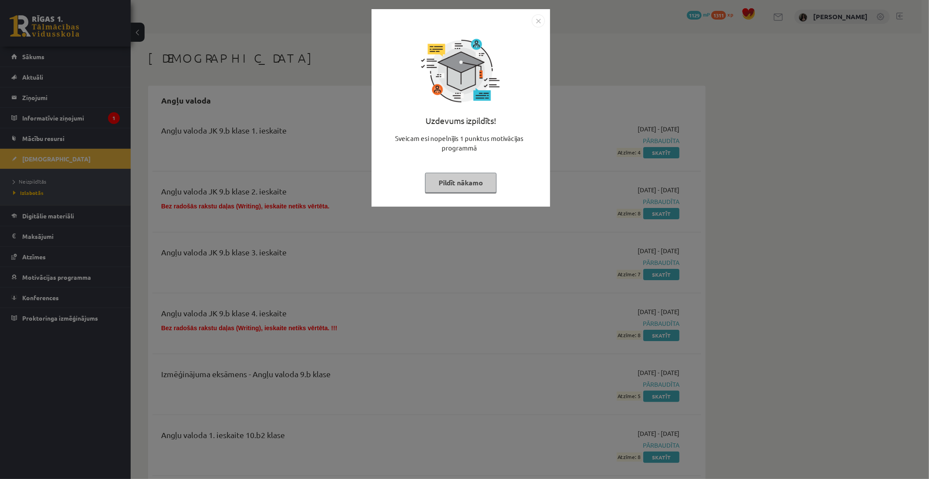
click at [486, 180] on button "Pildīt nākamo" at bounding box center [460, 183] width 71 height 20
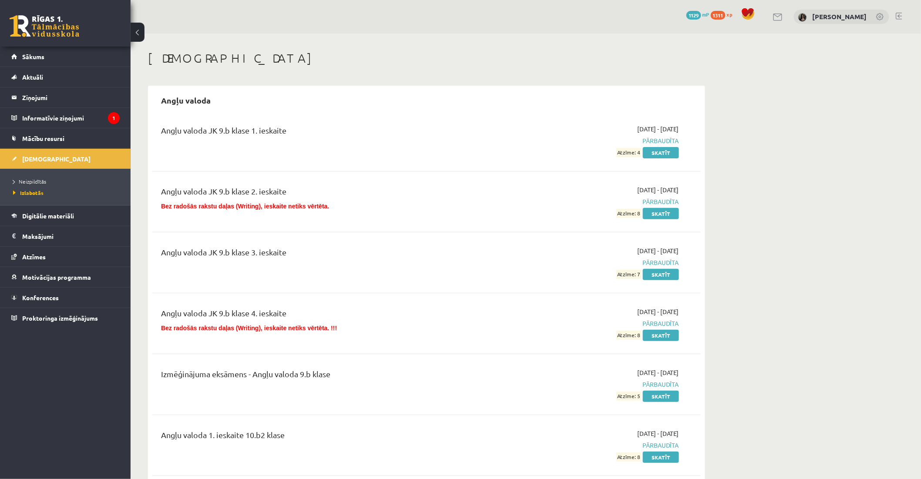
click at [315, 194] on div "Angļu valoda JK 9.b klase 2. ieskaite" at bounding box center [331, 194] width 341 height 16
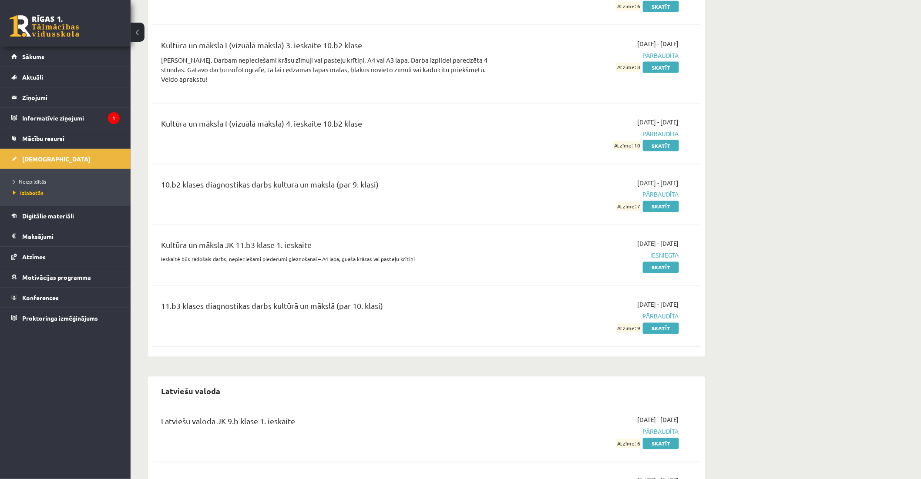
scroll to position [3271, 0]
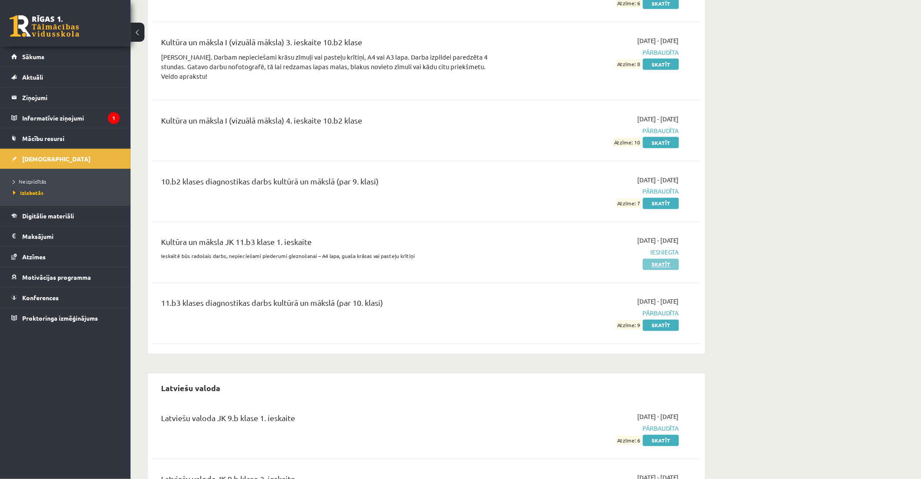
click at [652, 261] on link "Skatīt" at bounding box center [661, 264] width 36 height 11
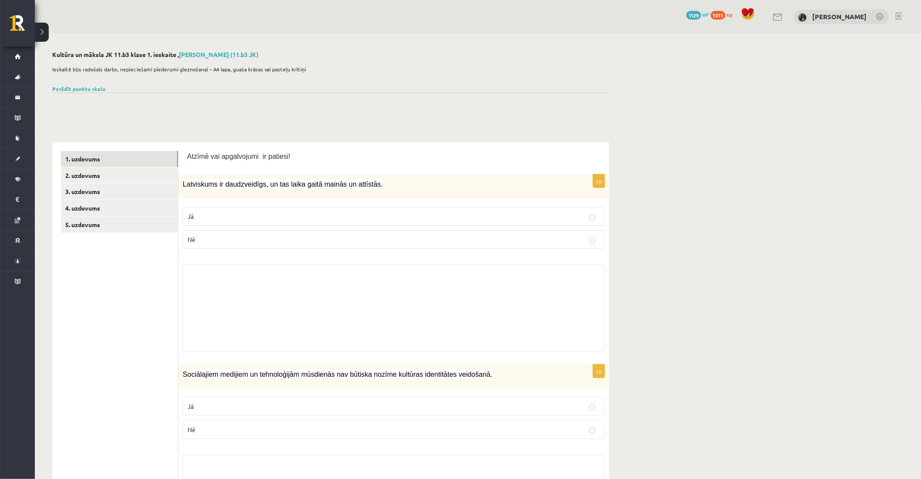
click at [339, 155] on p "Atzīmē vai apgalvojumi ir patiesi!" at bounding box center [394, 156] width 414 height 10
click at [172, 179] on link "2. uzdevums" at bounding box center [119, 176] width 117 height 16
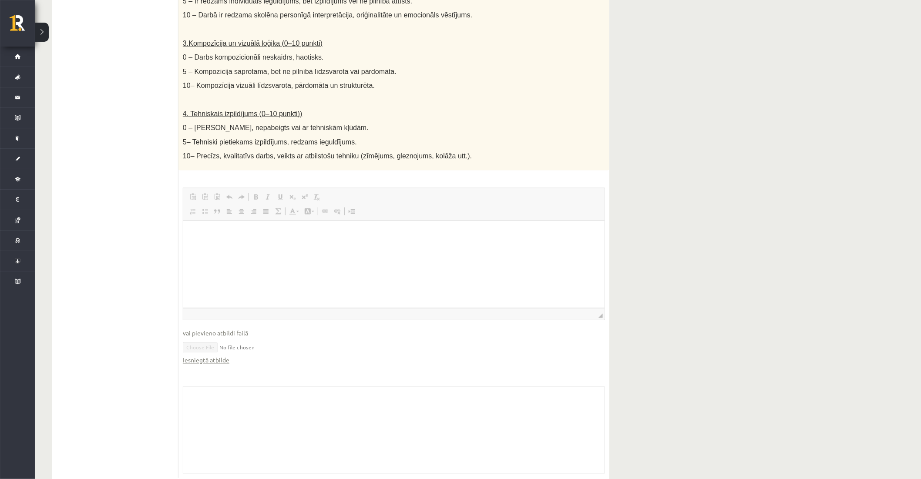
scroll to position [417, 0]
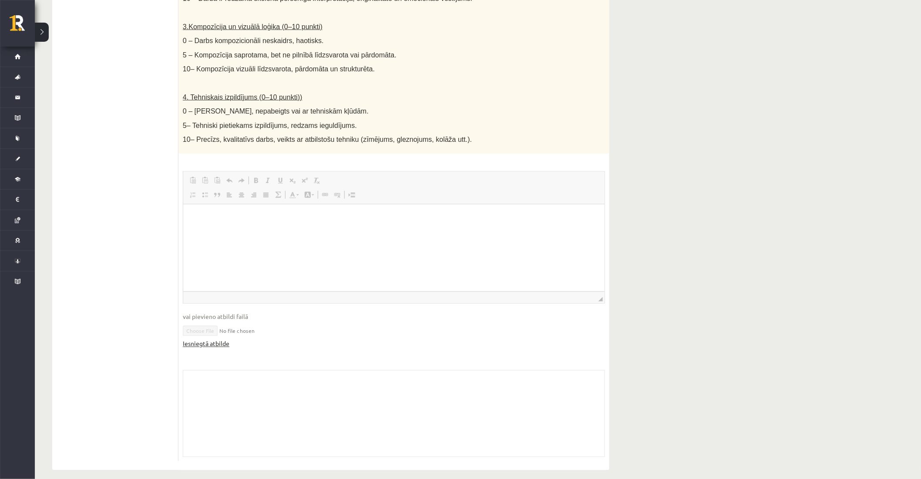
click at [220, 340] on link "Iesniegtā atbilde" at bounding box center [206, 344] width 47 height 9
click at [111, 122] on ul "1. uzdevums 2. uzdevums 3. uzdevums 4. uzdevums 5. uzdevums" at bounding box center [120, 98] width 118 height 728
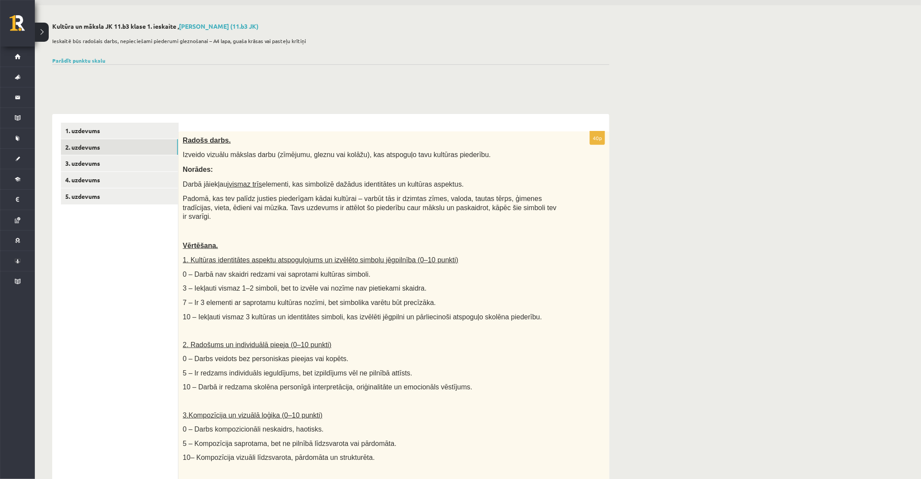
scroll to position [0, 0]
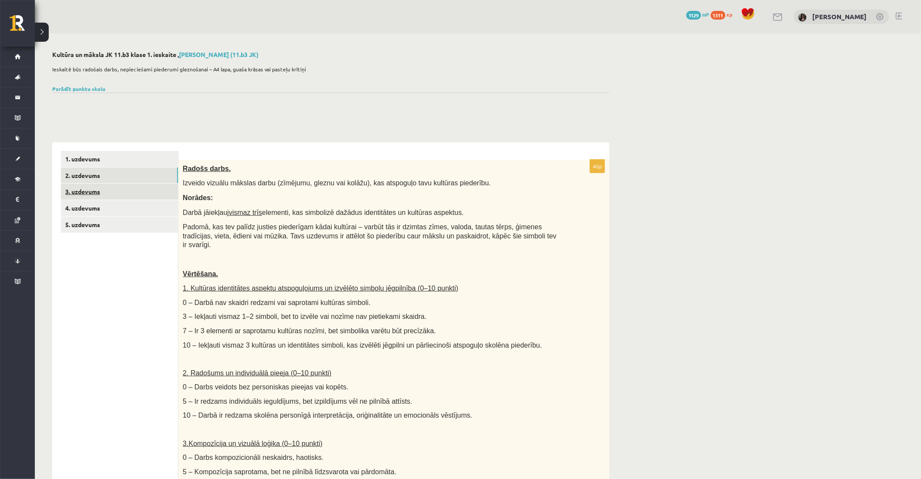
click at [119, 197] on link "3. uzdevums" at bounding box center [119, 192] width 117 height 16
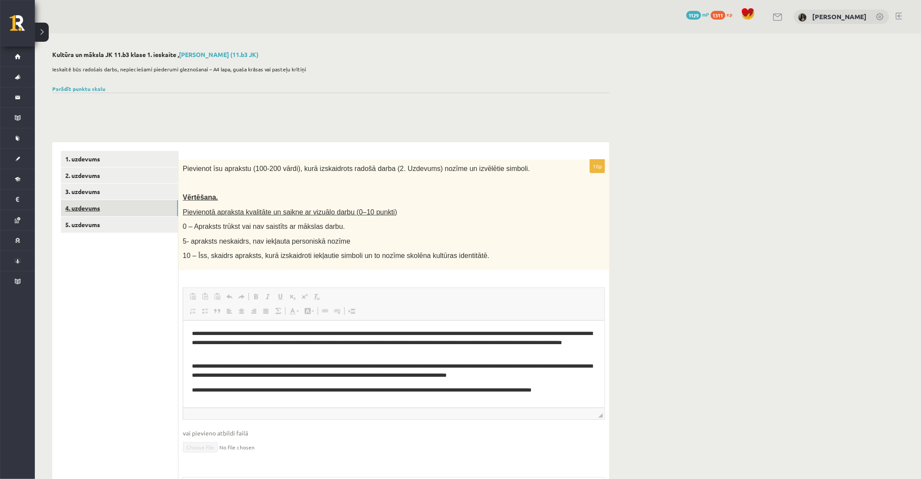
click at [93, 214] on link "4. uzdevums" at bounding box center [119, 208] width 117 height 16
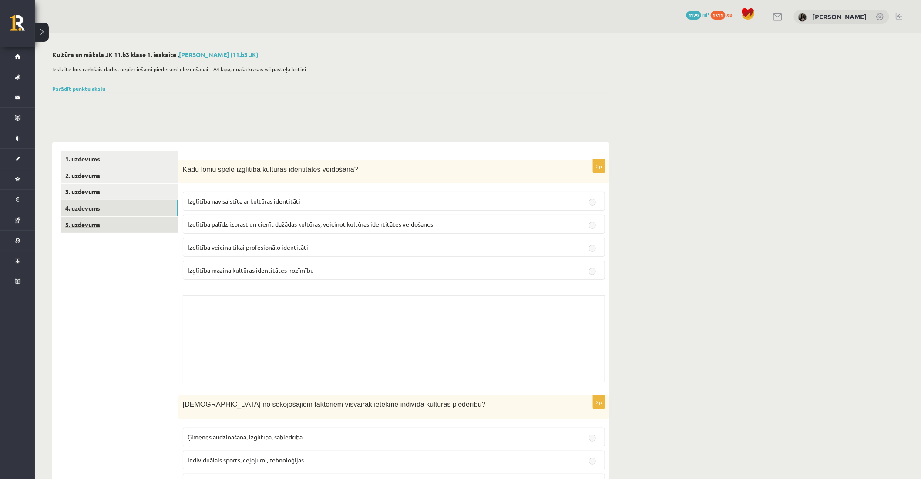
click at [97, 223] on link "5. uzdevums" at bounding box center [119, 225] width 117 height 16
